Goal: Information Seeking & Learning: Find specific fact

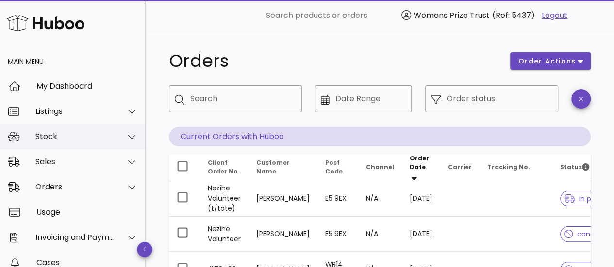
click at [115, 132] on div at bounding box center [126, 137] width 23 height 24
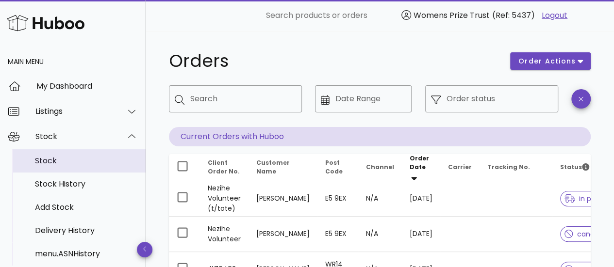
click at [47, 164] on div "Stock" at bounding box center [86, 160] width 103 height 9
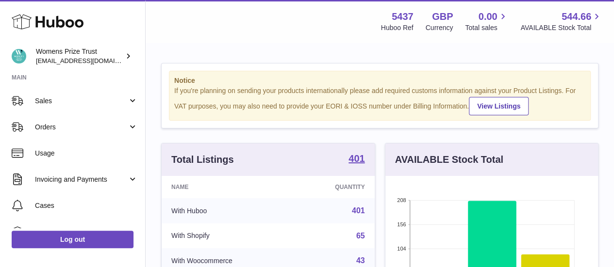
scroll to position [82, 0]
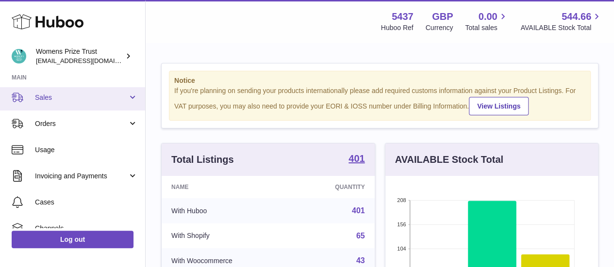
click at [31, 102] on link "Sales" at bounding box center [72, 97] width 145 height 26
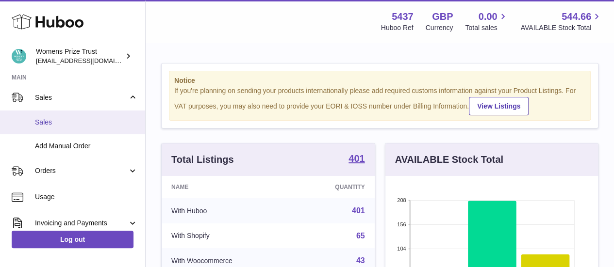
click at [43, 125] on span "Sales" at bounding box center [86, 122] width 103 height 9
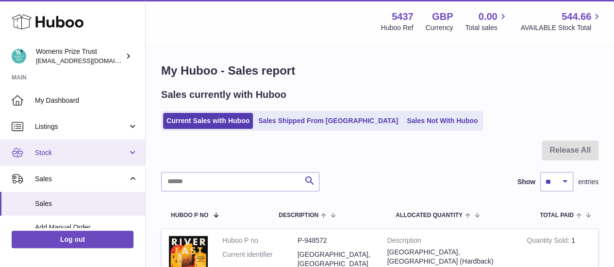
click at [72, 161] on link "Stock" at bounding box center [72, 153] width 145 height 26
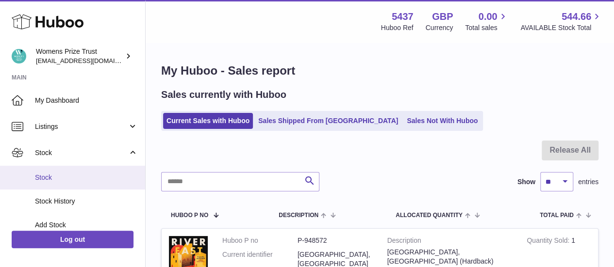
click at [39, 177] on span "Stock" at bounding box center [86, 177] width 103 height 9
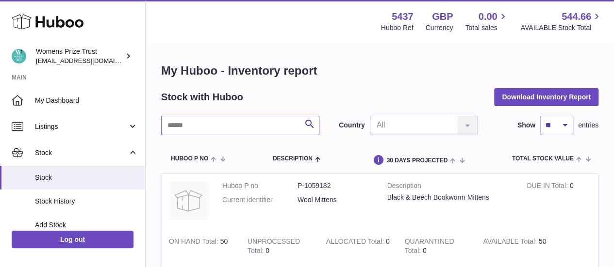
click at [203, 121] on input "text" at bounding box center [240, 125] width 158 height 19
type input "******"
